Goal: Task Accomplishment & Management: Use online tool/utility

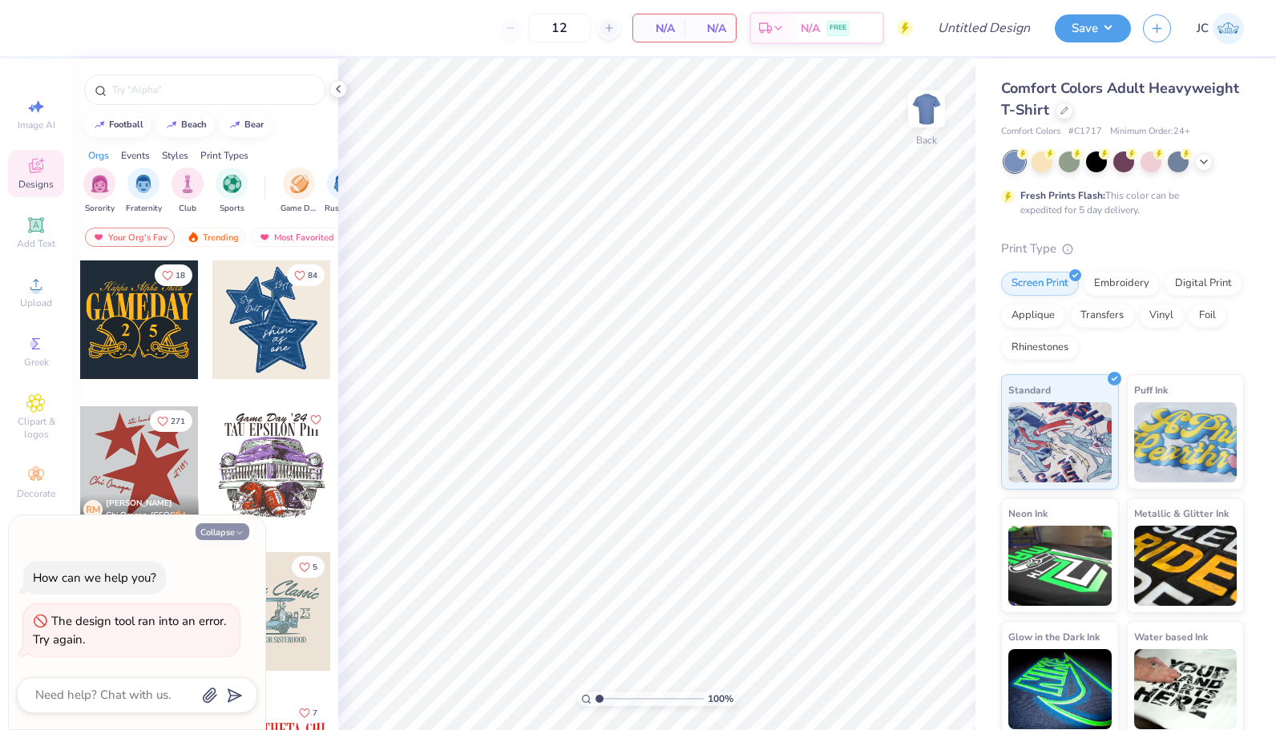
click at [235, 530] on icon "button" at bounding box center [240, 533] width 10 height 10
type textarea "x"
click at [115, 638] on div "The design tool ran into an error. Try again." at bounding box center [131, 630] width 197 height 36
